Goal: Information Seeking & Learning: Understand process/instructions

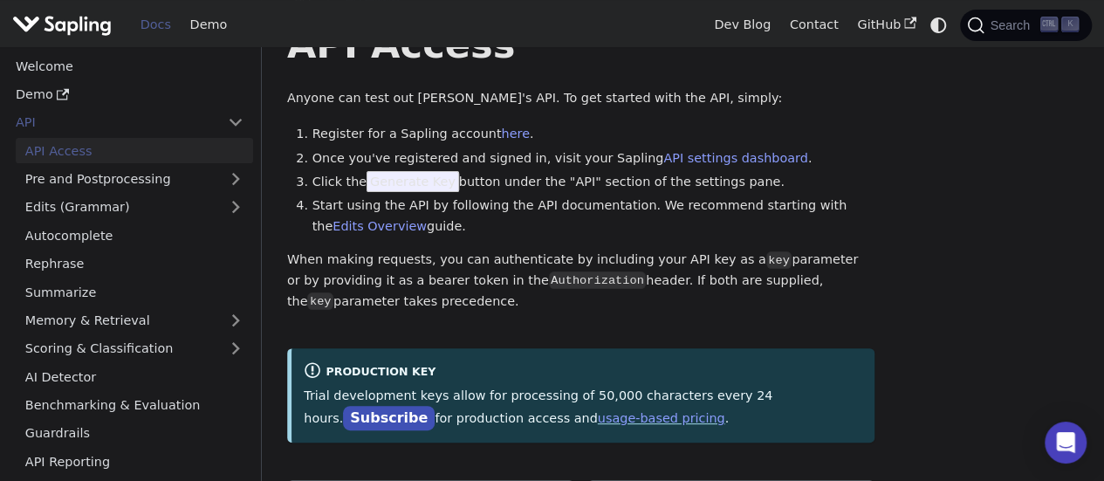
scroll to position [76, 0]
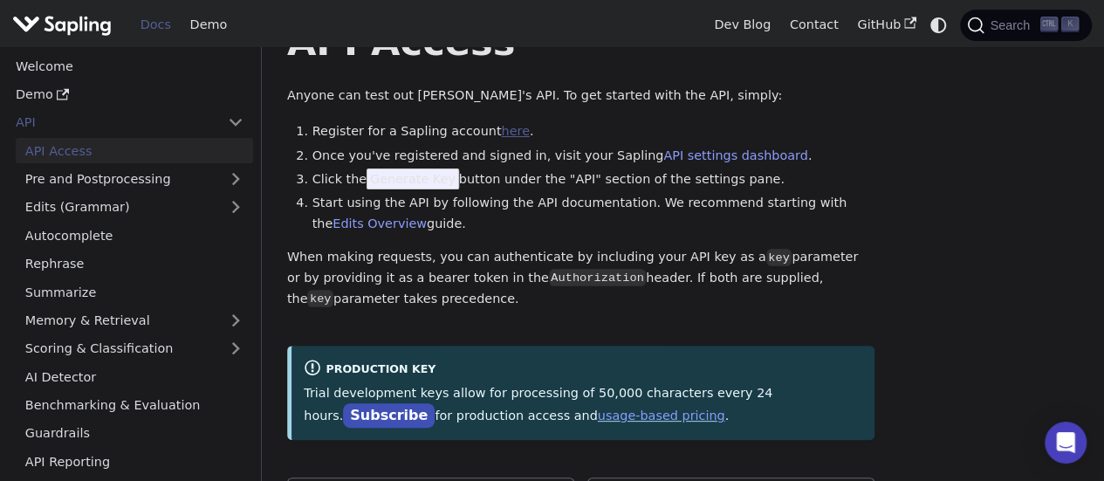
click at [501, 138] on link "here" at bounding box center [515, 131] width 28 height 14
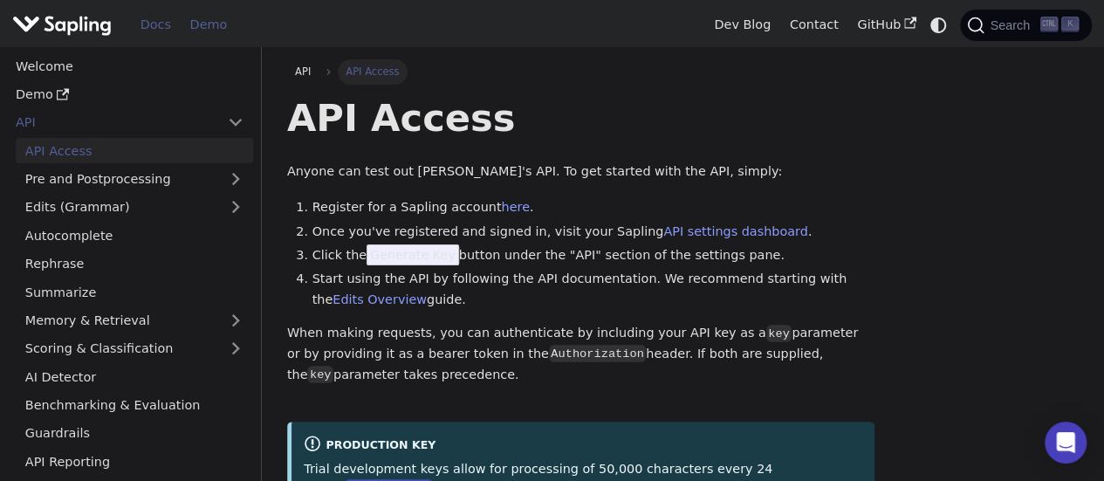
click at [209, 31] on link "Demo" at bounding box center [209, 24] width 56 height 27
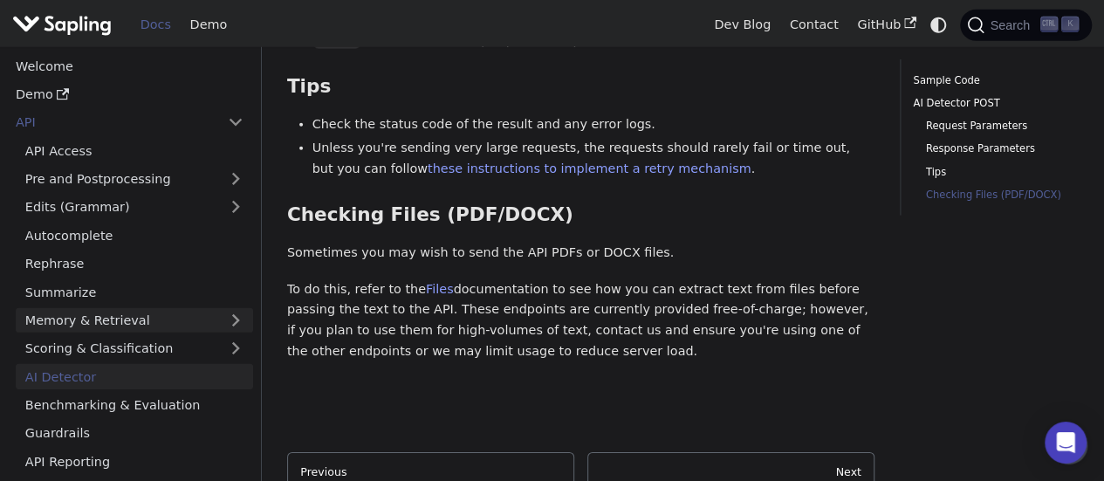
scroll to position [2514, 0]
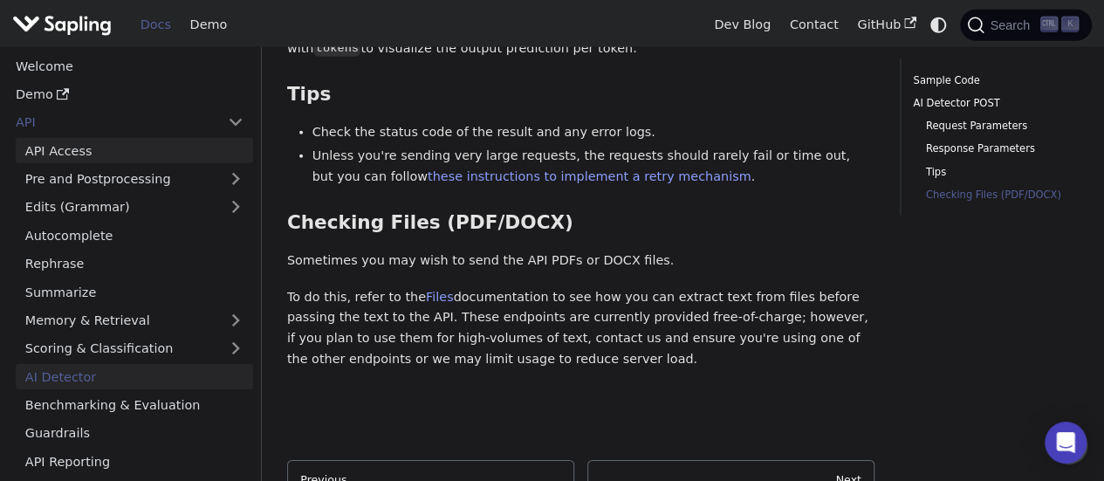
click at [107, 142] on link "API Access" at bounding box center [134, 150] width 237 height 25
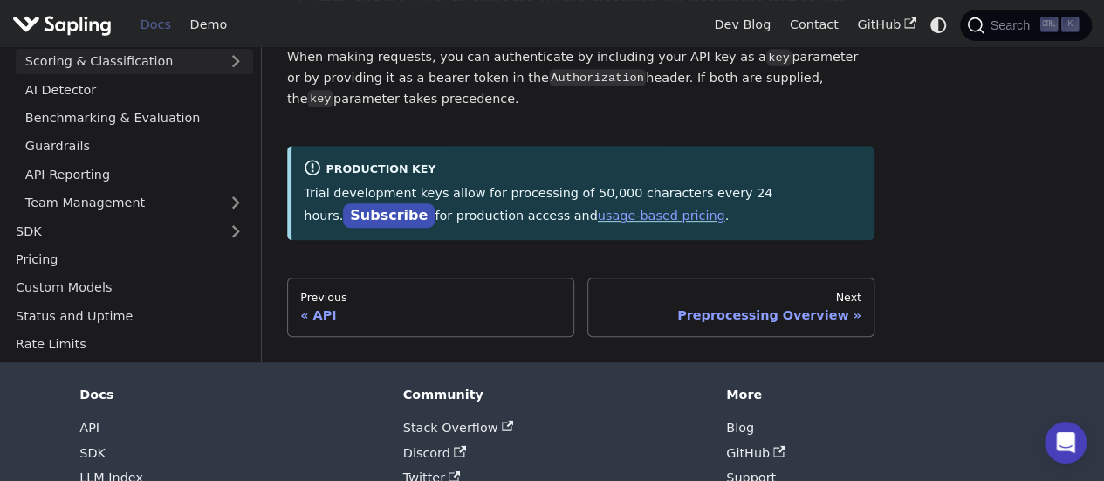
scroll to position [137, 0]
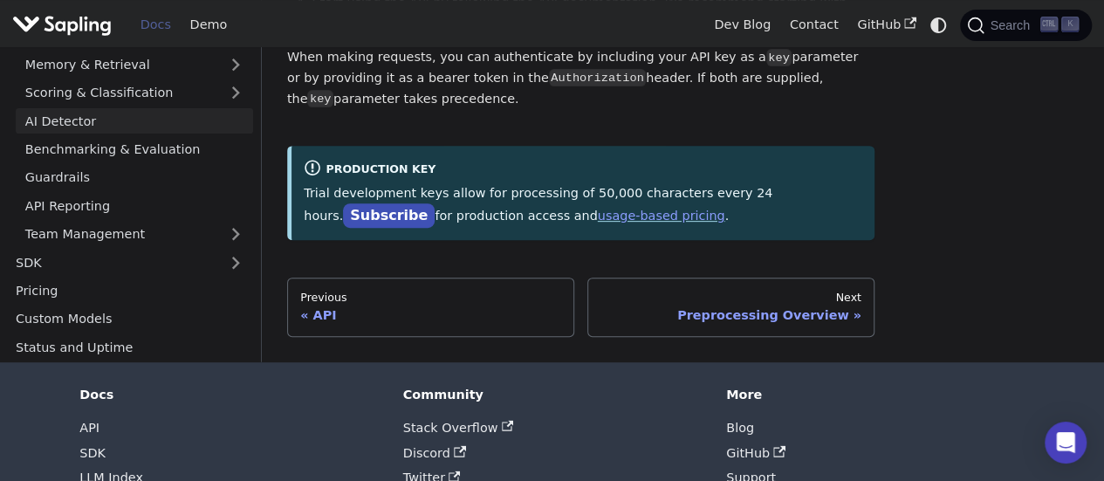
click at [93, 127] on link "AI Detector" at bounding box center [134, 120] width 237 height 25
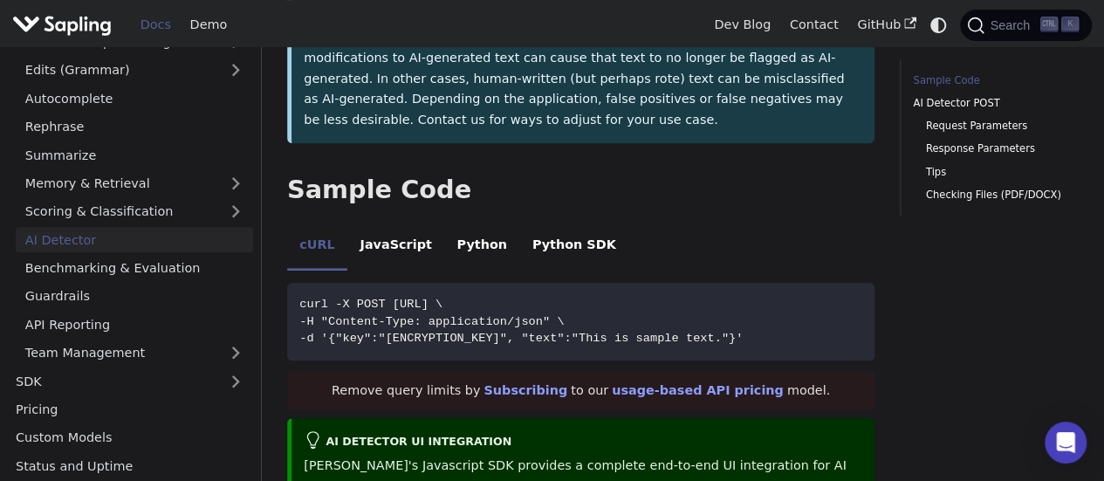
scroll to position [371, 0]
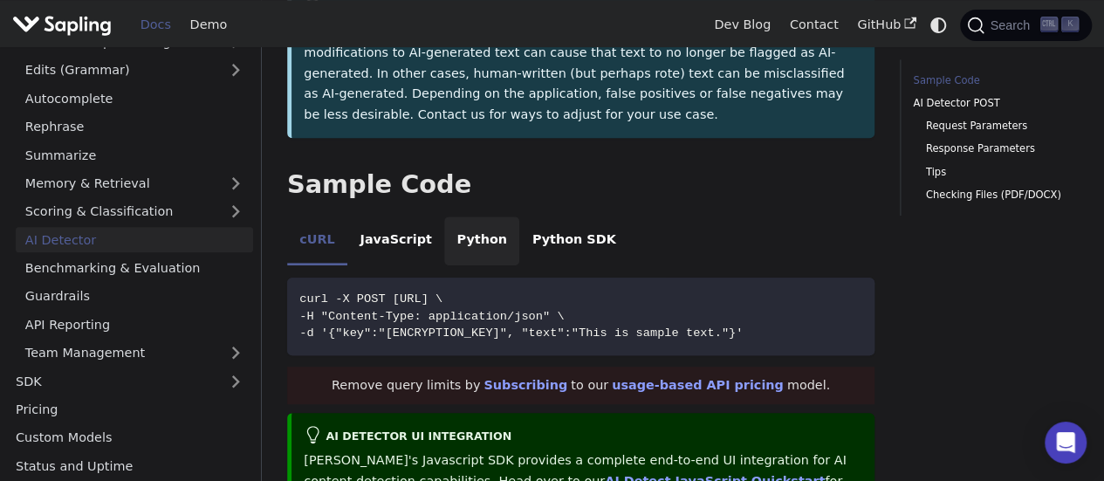
click at [450, 228] on li "Python" at bounding box center [481, 240] width 75 height 49
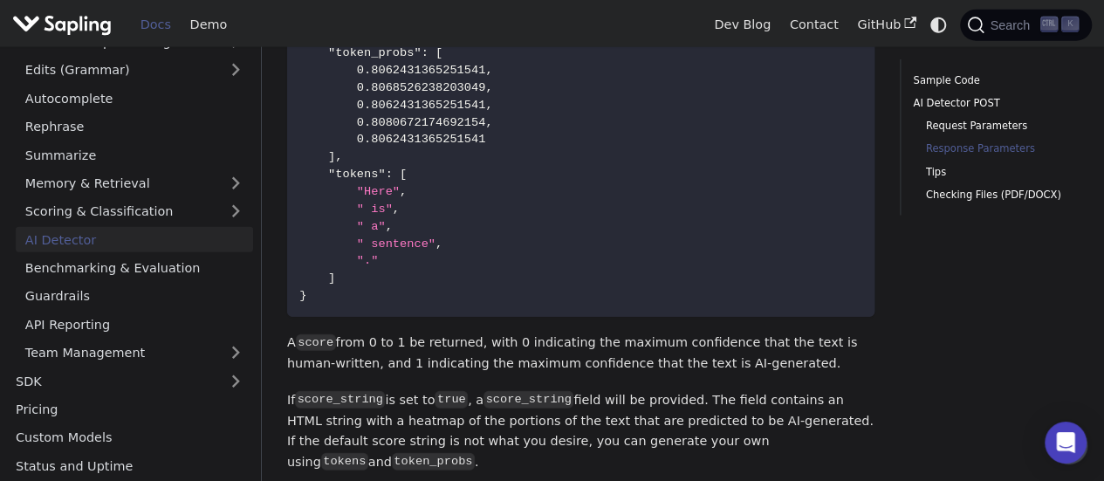
scroll to position [2027, 0]
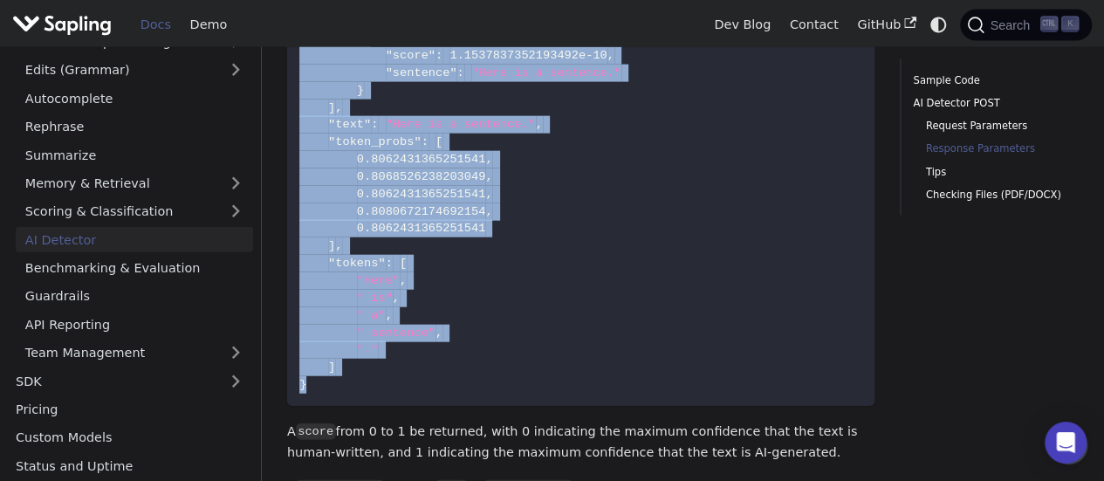
drag, startPoint x: 299, startPoint y: 141, endPoint x: 376, endPoint y: 345, distance: 217.7
copy div "import requests from pprint import pprint response = requests . post ( "[URL]" …"
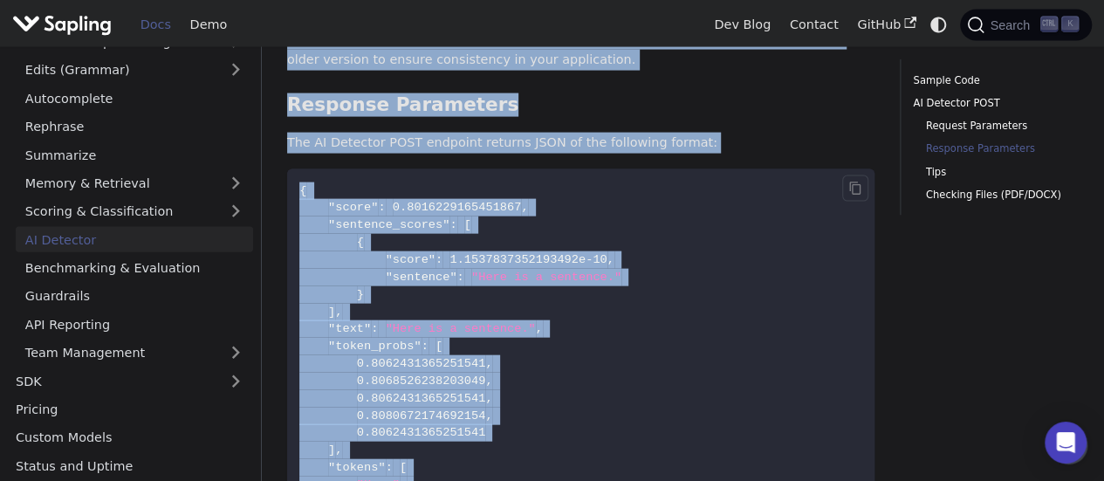
scroll to position [1819, 0]
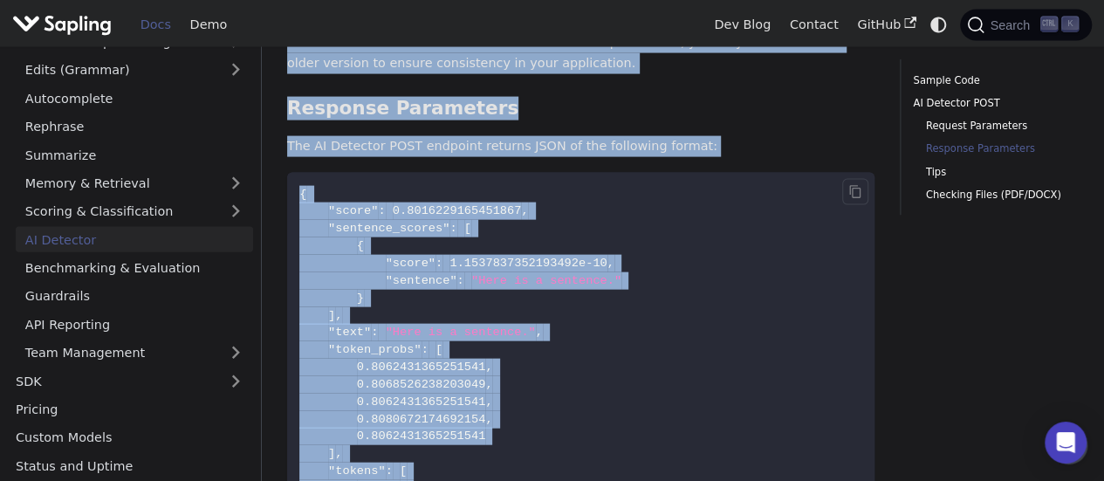
click at [630, 235] on code "{ "score" : 0.8016229165451867 , "sentence_scores" : [ { "score" : 1.1537837352…" at bounding box center [580, 393] width 587 height 441
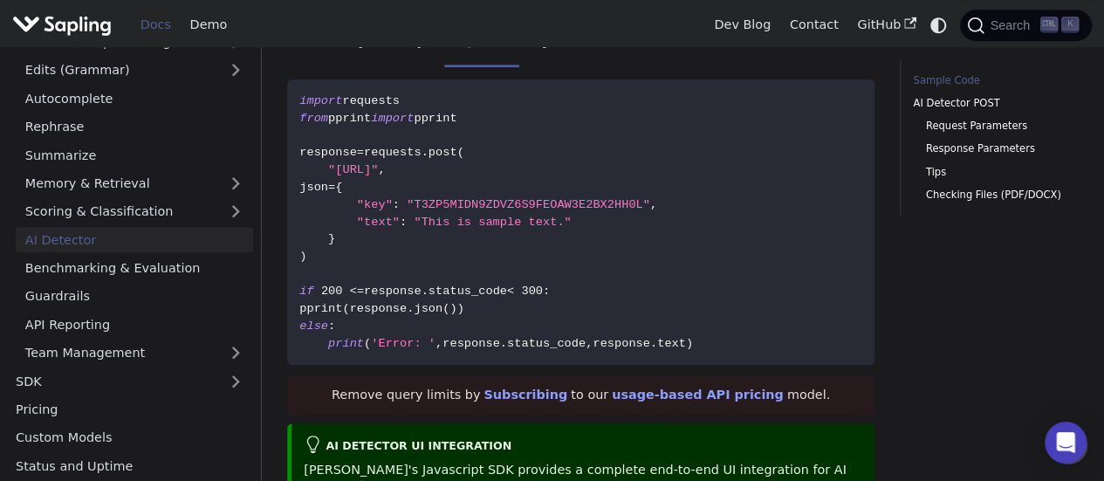
scroll to position [569, 0]
drag, startPoint x: 470, startPoint y: 93, endPoint x: 299, endPoint y: 102, distance: 172.2
click at [299, 102] on code "import requests from pprint import pprint response = requests . post ( "[URL]" …" at bounding box center [580, 221] width 587 height 285
copy span "from pprint import pprint"
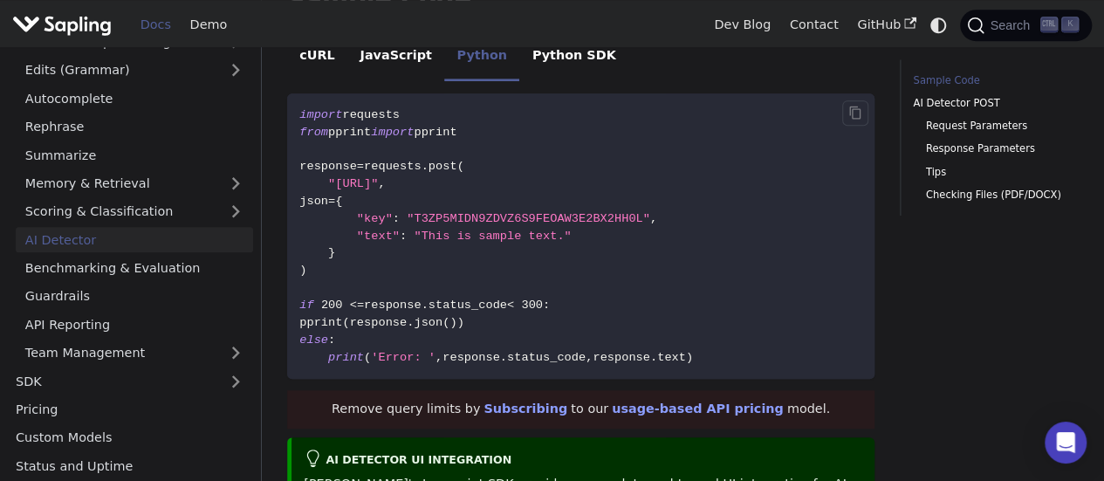
scroll to position [548, 0]
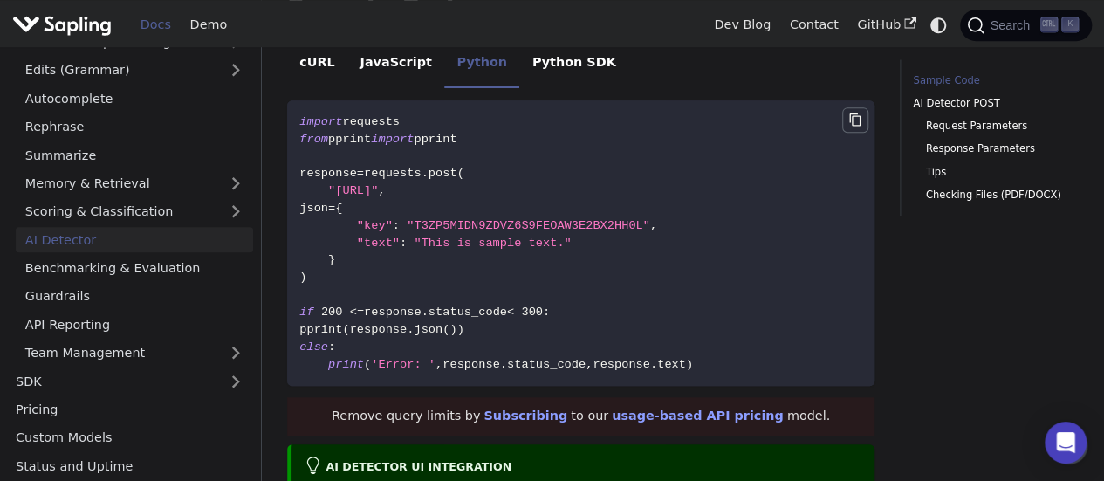
click at [850, 113] on icon "Copy code to clipboard" at bounding box center [855, 120] width 14 height 14
copy span "from pprint import pprint"
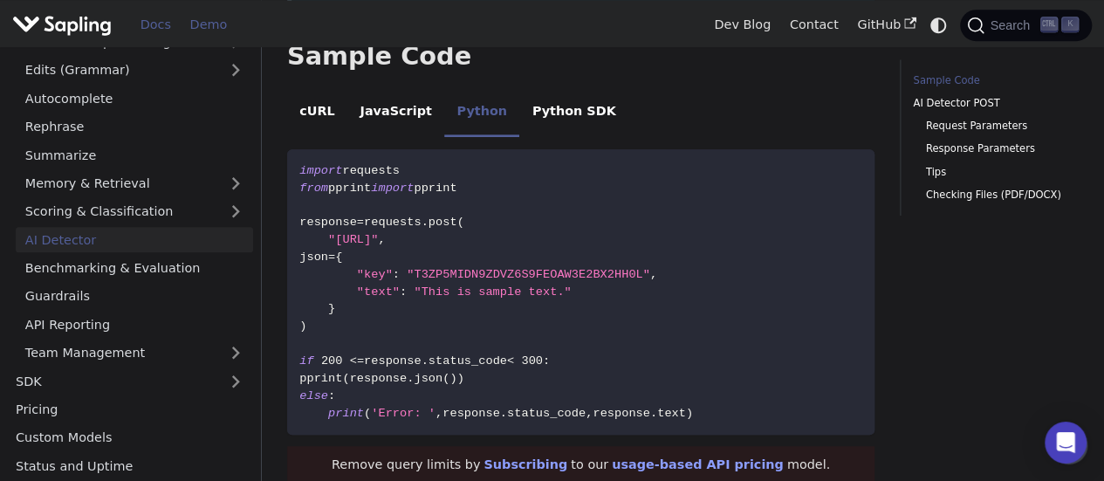
scroll to position [499, 0]
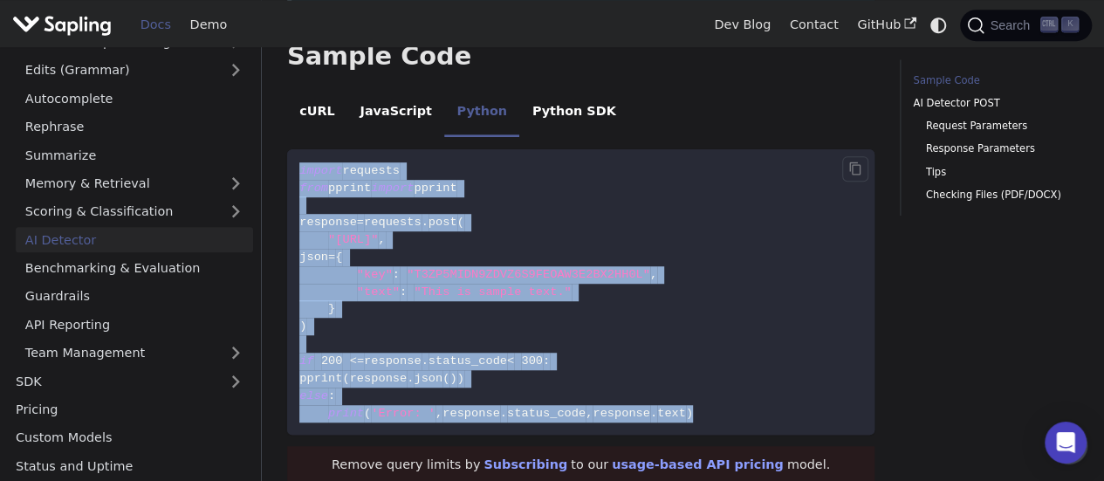
drag, startPoint x: 300, startPoint y: 149, endPoint x: 675, endPoint y: 395, distance: 448.1
click at [675, 395] on code "import requests from pprint import pprint response = requests . post ( "[URL]" …" at bounding box center [580, 291] width 587 height 285
copy code "import requests from pprint import pprint response = requests . post ( "[URL]" …"
